Goal: Information Seeking & Learning: Check status

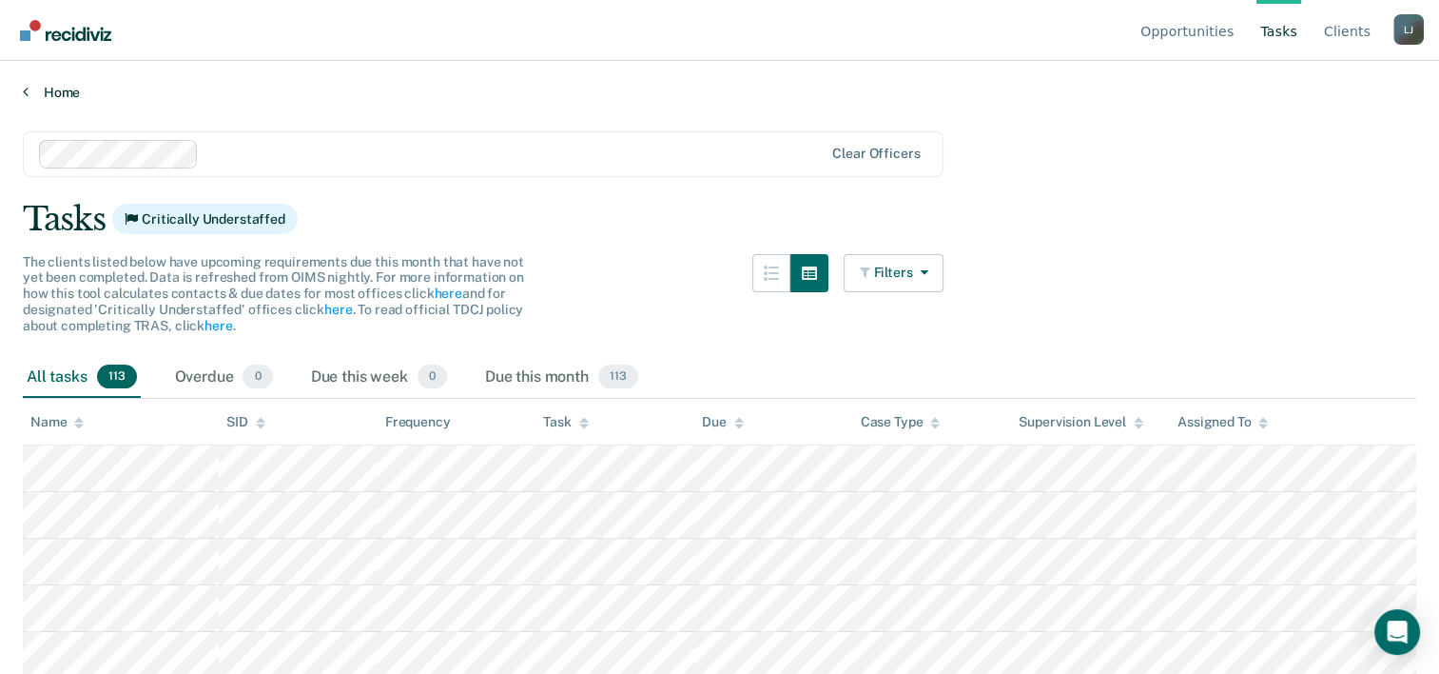
click at [63, 95] on link "Home" at bounding box center [720, 92] width 1394 height 17
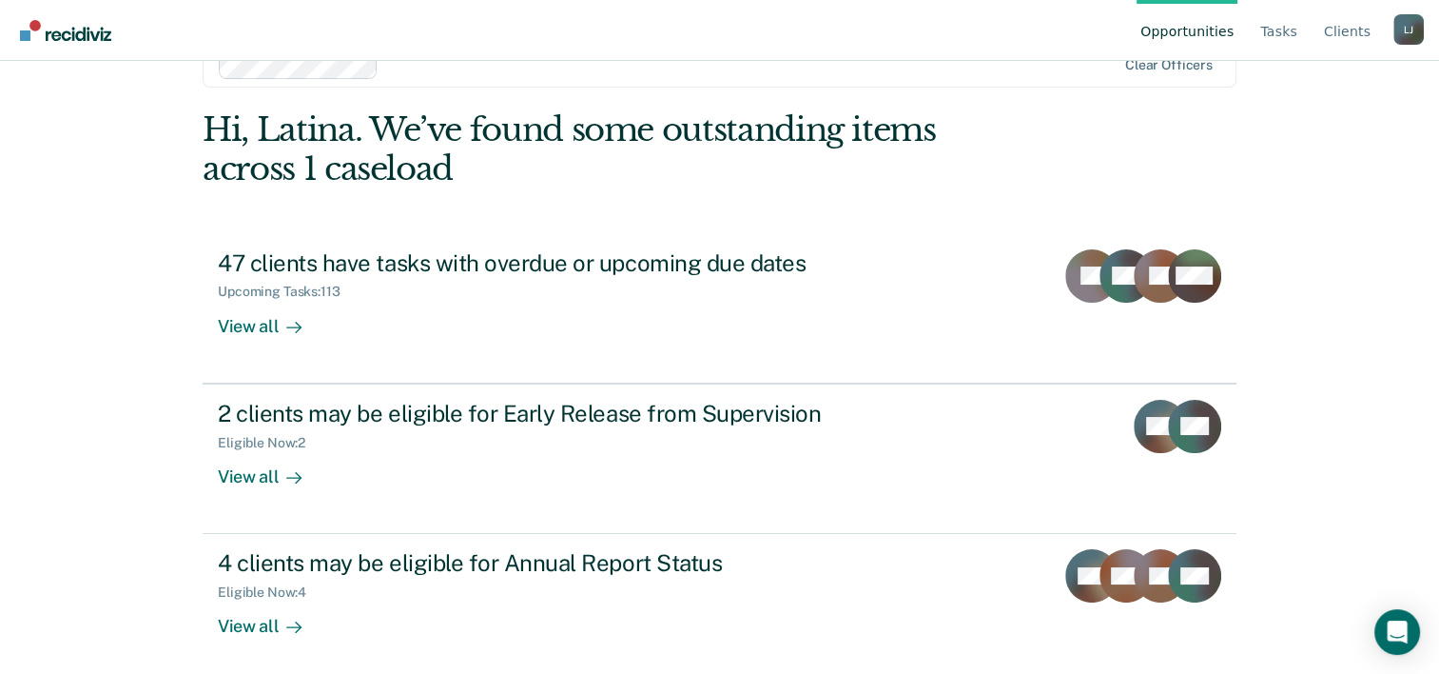
scroll to position [58, 0]
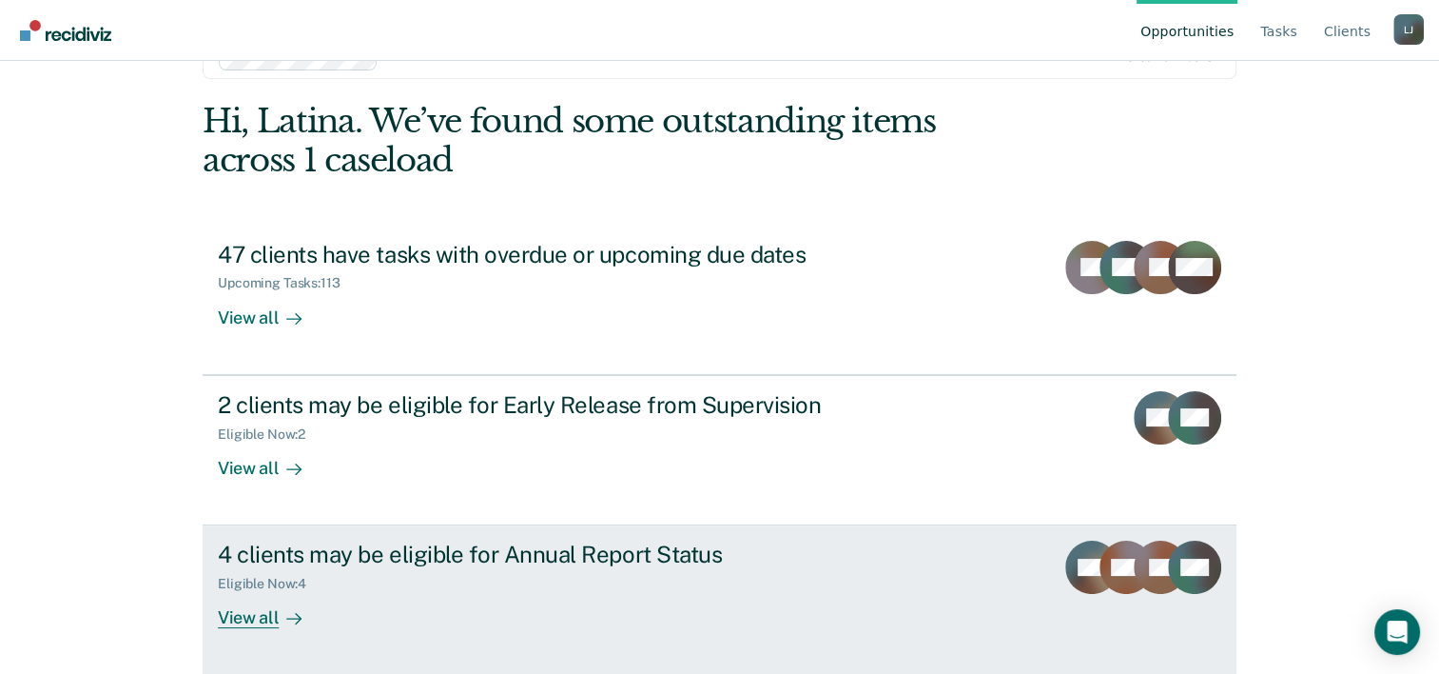
click at [258, 630] on link "4 clients may be eligible for Annual Report Status Eligible Now : 4 View all WB…" at bounding box center [720, 599] width 1034 height 149
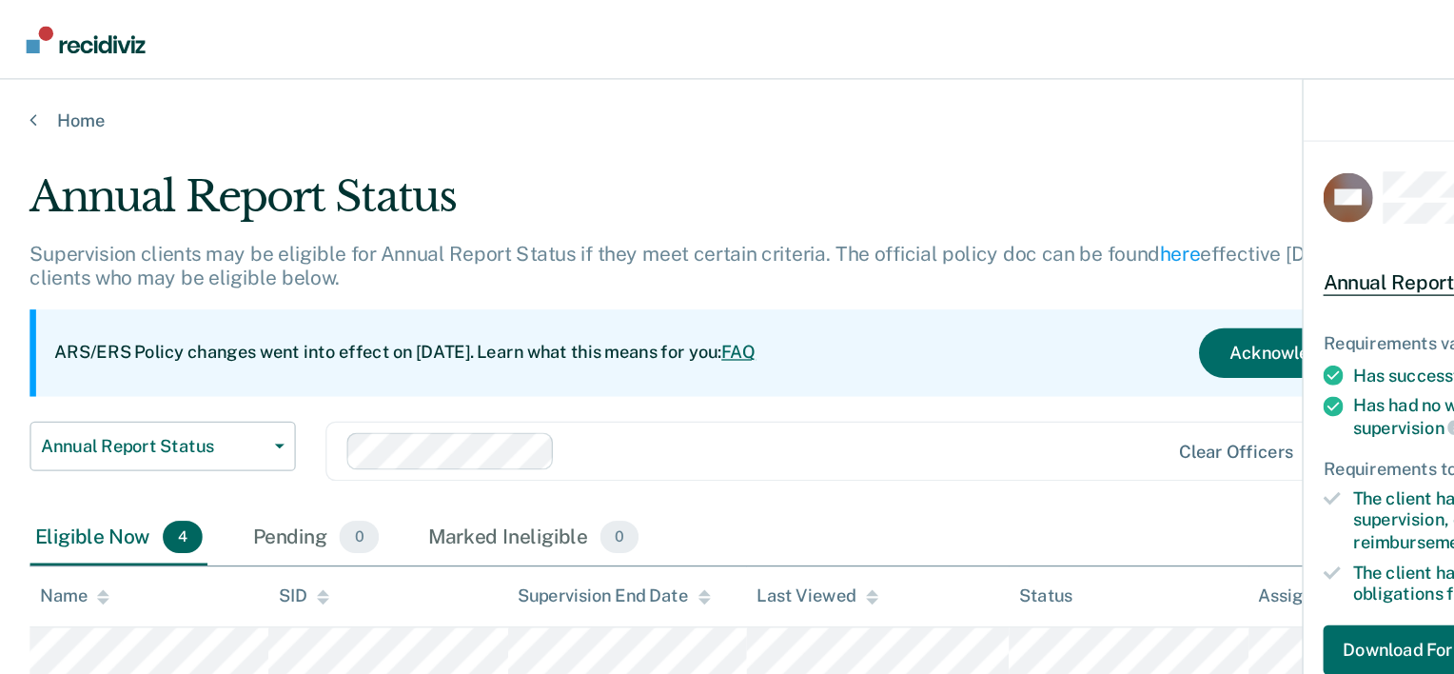
click at [827, 134] on div "Annual Report Status" at bounding box center [568, 158] width 1090 height 54
